Goal: Task Accomplishment & Management: Manage account settings

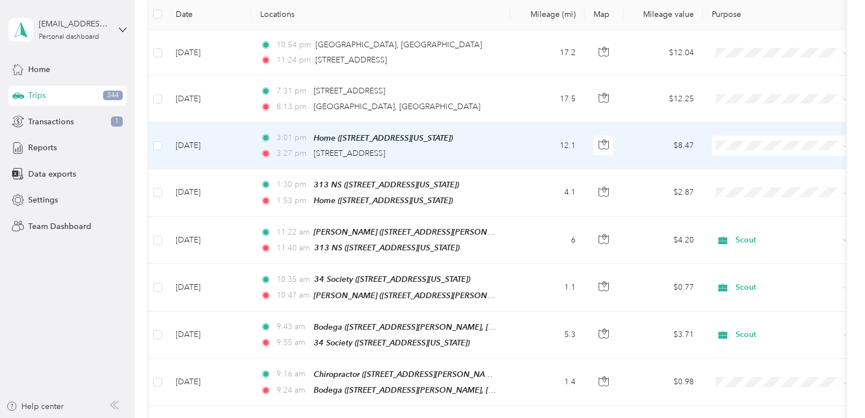
scroll to position [159, 0]
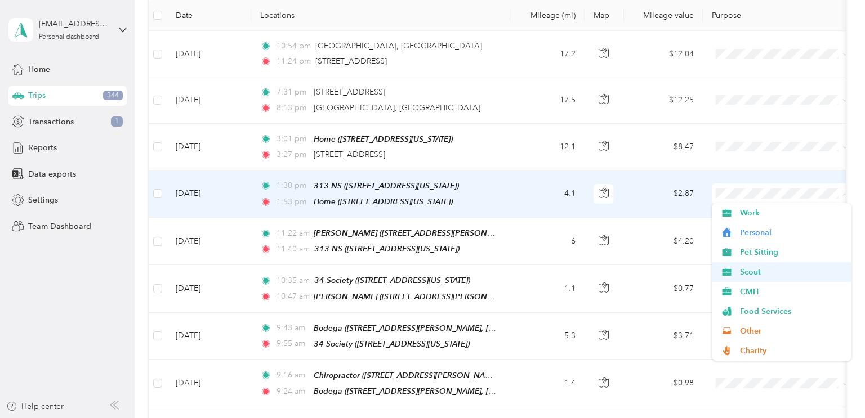
click at [742, 273] on span "Scout" at bounding box center [792, 272] width 104 height 12
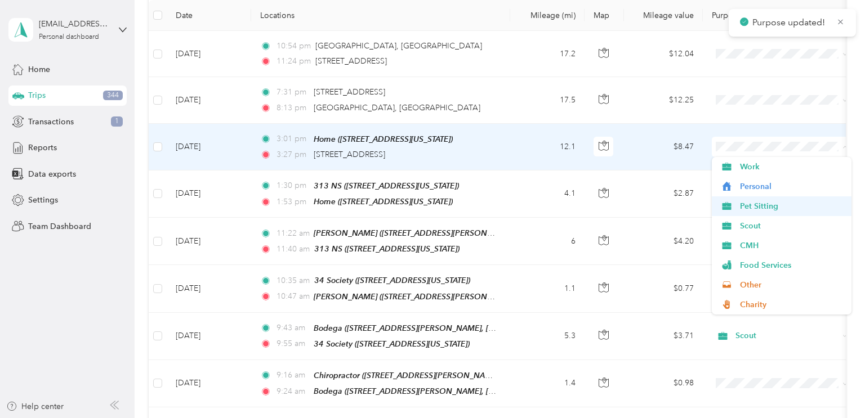
click at [746, 211] on span "Pet Sitting" at bounding box center [792, 206] width 104 height 12
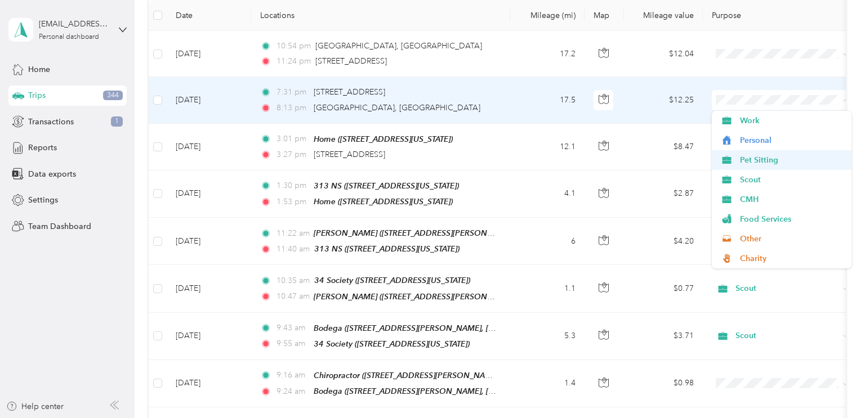
click at [739, 160] on span "Pet Sitting" at bounding box center [782, 160] width 124 height 12
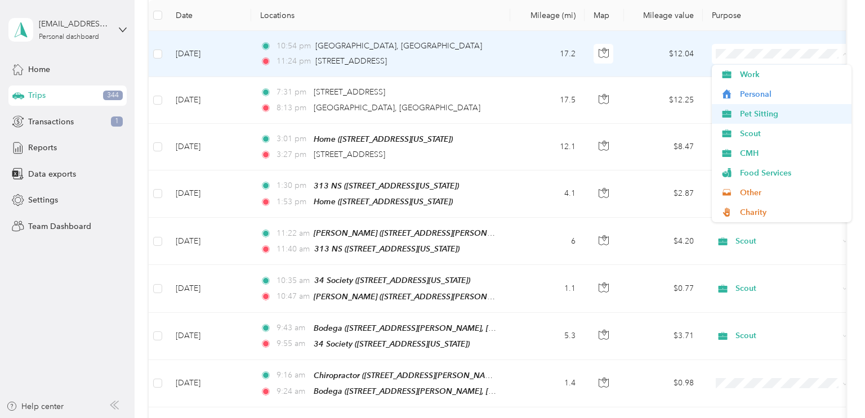
click at [729, 120] on li "Pet Sitting" at bounding box center [782, 114] width 140 height 20
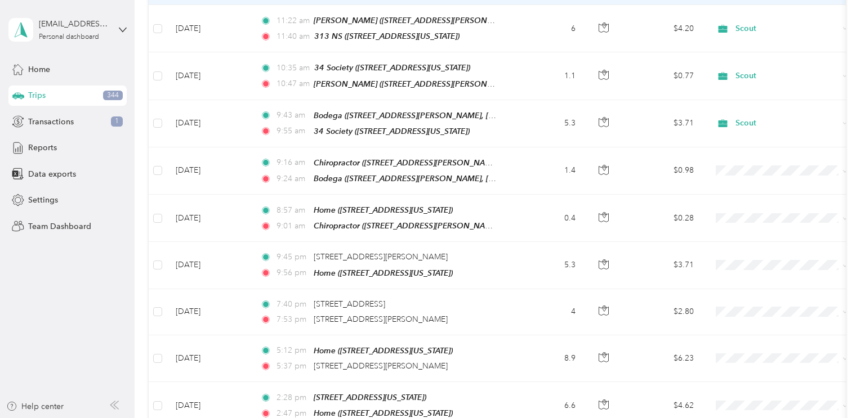
scroll to position [373, 0]
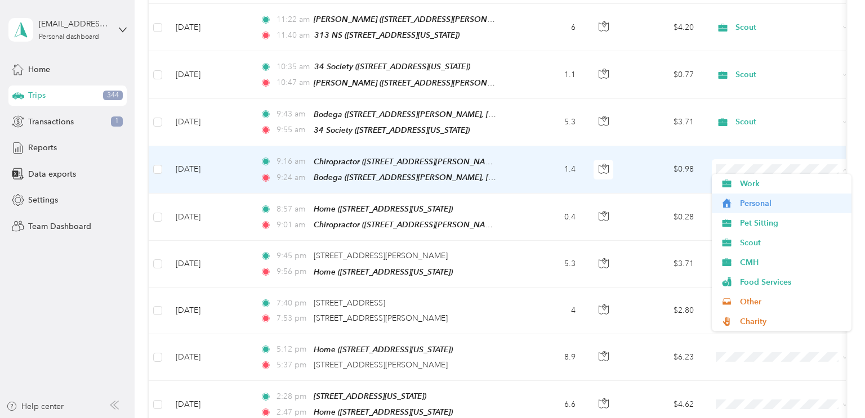
click at [728, 199] on icon at bounding box center [727, 203] width 14 height 9
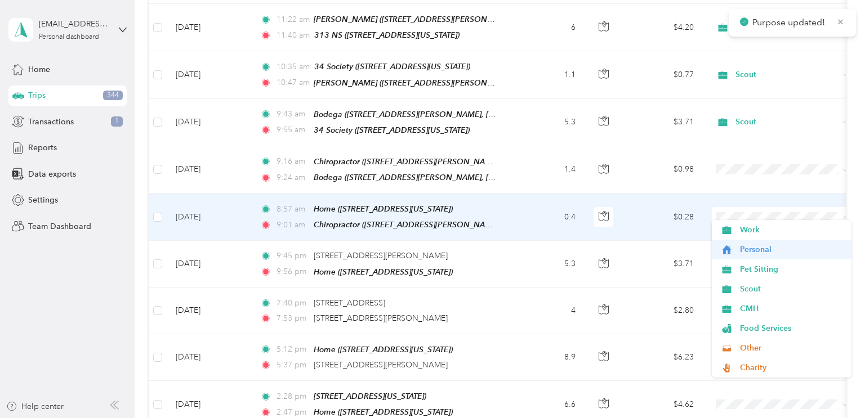
click at [730, 246] on icon at bounding box center [727, 250] width 14 height 9
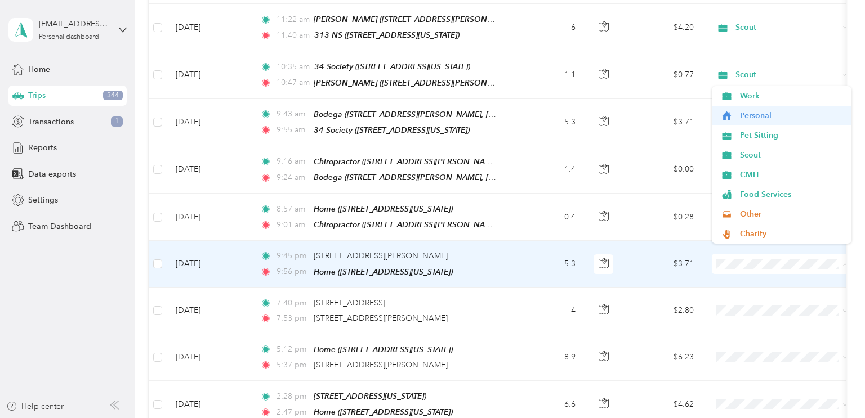
click at [752, 119] on span "Personal" at bounding box center [792, 116] width 104 height 12
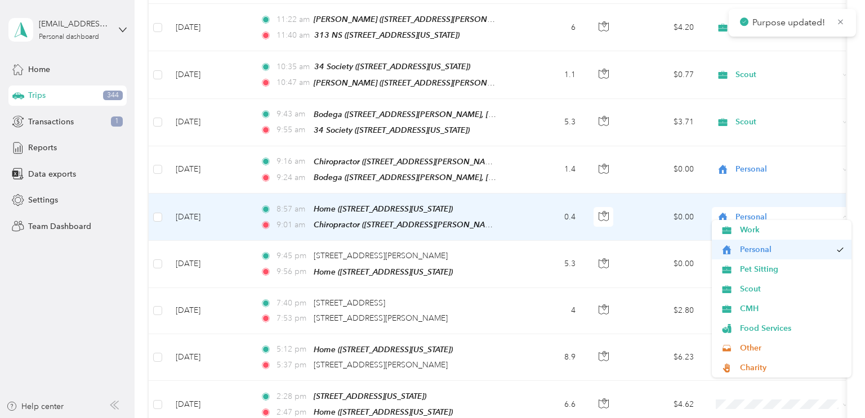
click at [730, 247] on icon at bounding box center [727, 250] width 14 height 9
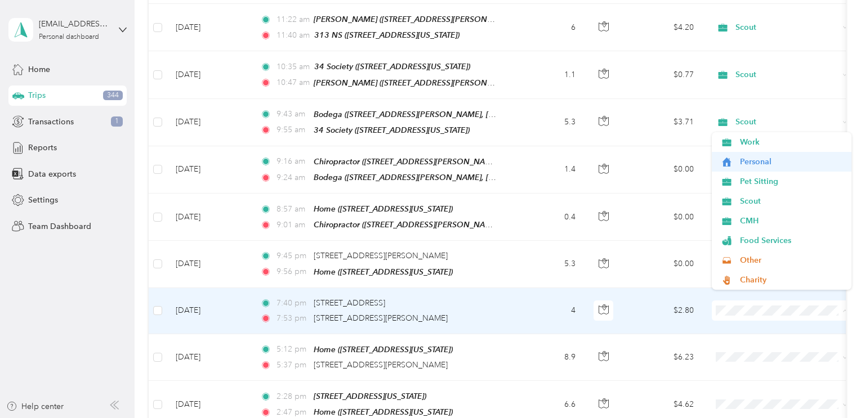
click at [752, 159] on span "Personal" at bounding box center [792, 162] width 104 height 12
